Goal: Task Accomplishment & Management: Use online tool/utility

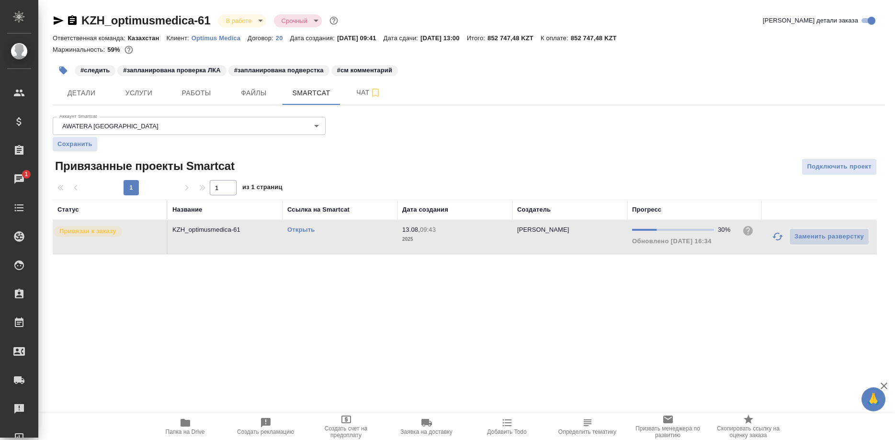
click at [767, 234] on td "Заменить разверстку" at bounding box center [819, 237] width 115 height 34
click at [769, 235] on button "button" at bounding box center [777, 236] width 23 height 23
click at [767, 237] on button "button" at bounding box center [777, 236] width 23 height 23
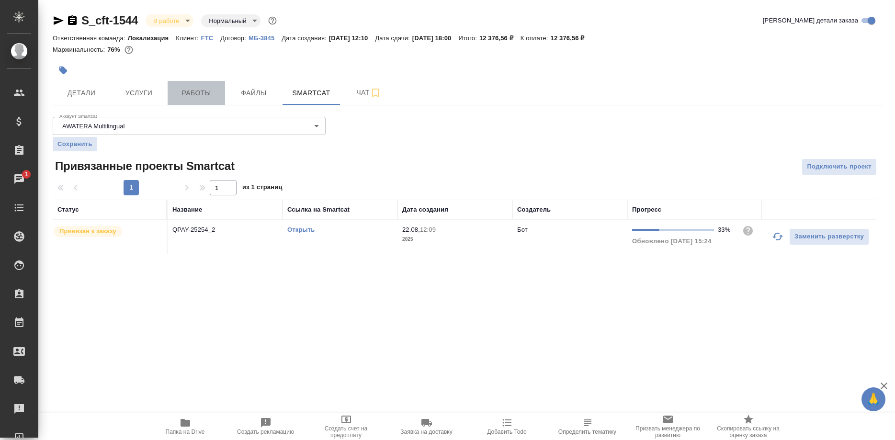
click at [200, 99] on button "Работы" at bounding box center [196, 93] width 57 height 24
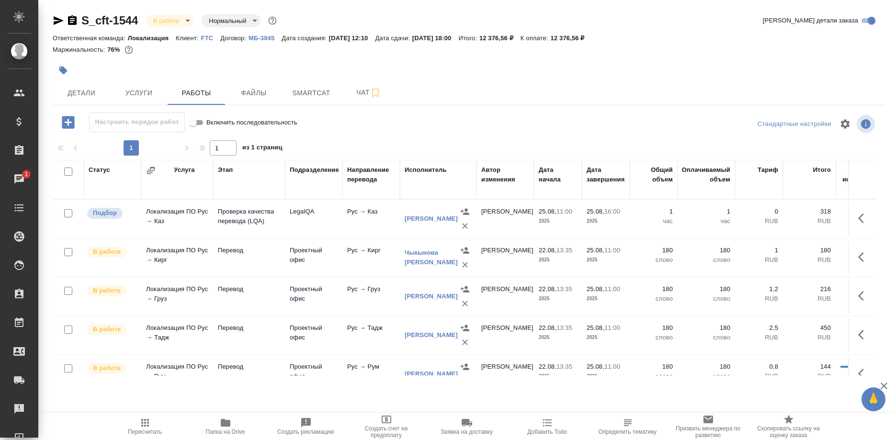
click at [141, 426] on icon "button" at bounding box center [144, 422] width 11 height 11
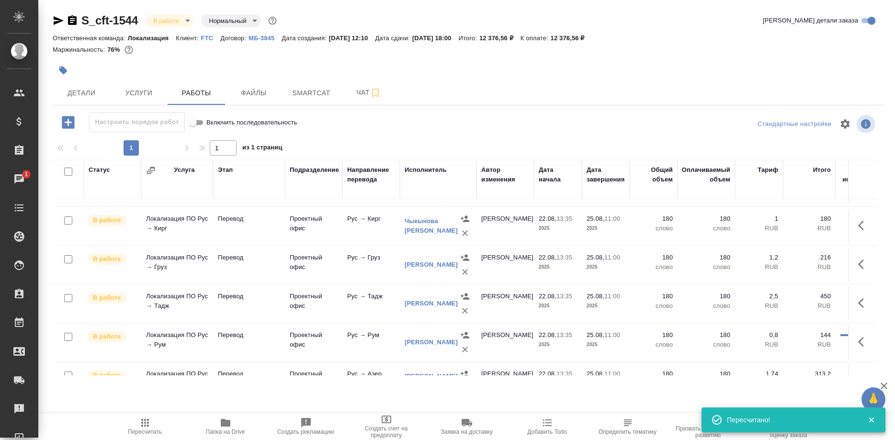
scroll to position [17, 0]
